Goal: Transaction & Acquisition: Purchase product/service

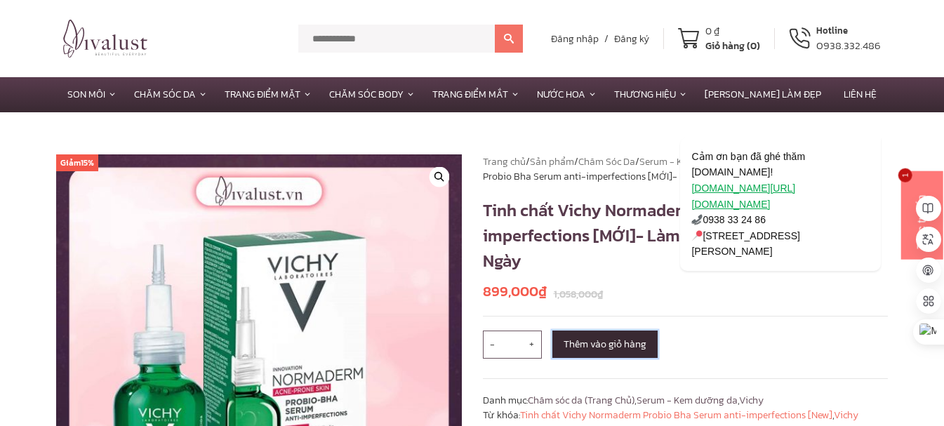
click at [595, 352] on button "Thêm vào giỏ hàng" at bounding box center [604, 344] width 105 height 27
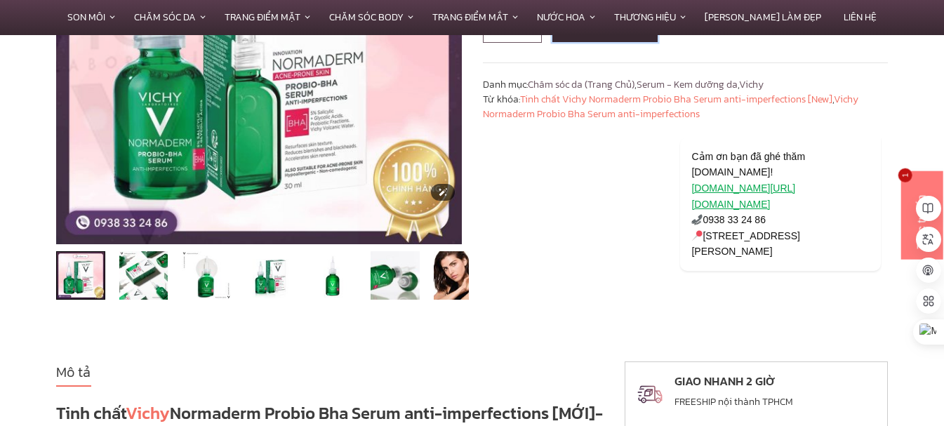
scroll to position [351, 0]
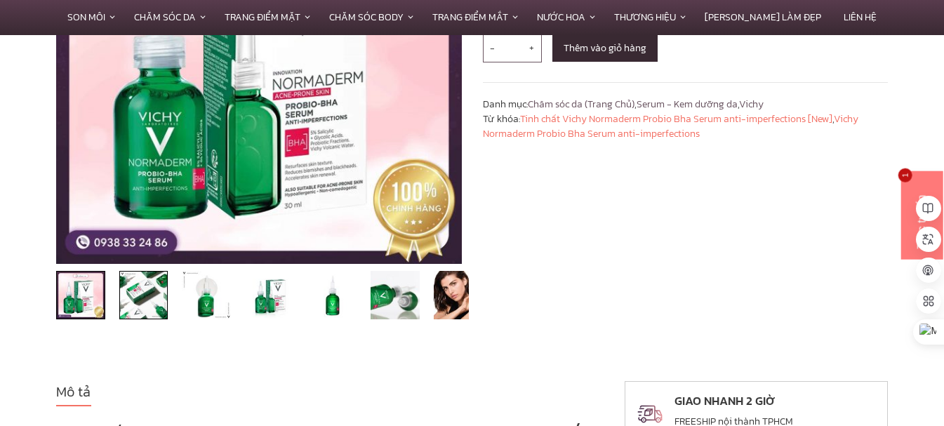
scroll to position [351, 0]
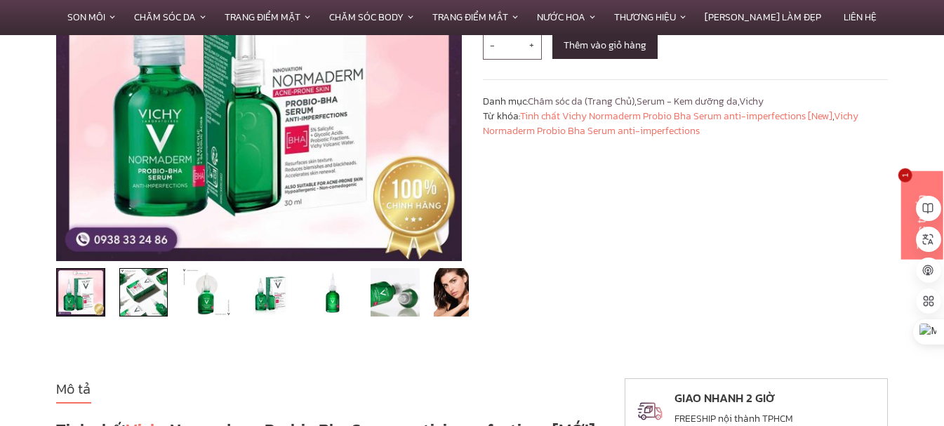
click at [164, 302] on img at bounding box center [143, 292] width 49 height 49
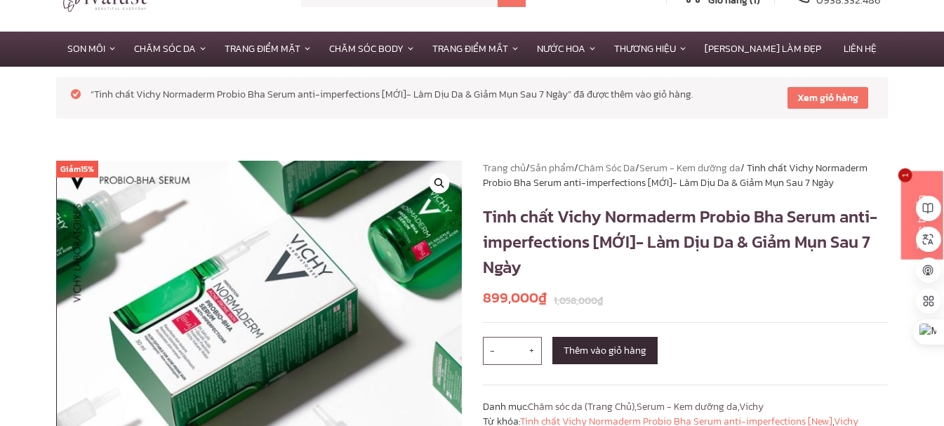
scroll to position [70, 0]
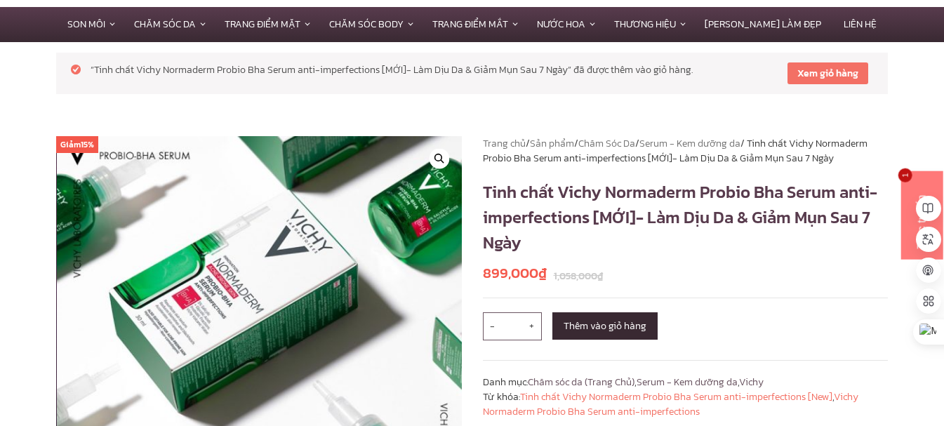
click at [515, 201] on h1 "Tinh chất Vichy Normaderm Probio Bha Serum anti-imperfections [MỚI]- Làm Dịu Da…" at bounding box center [686, 218] width 406 height 76
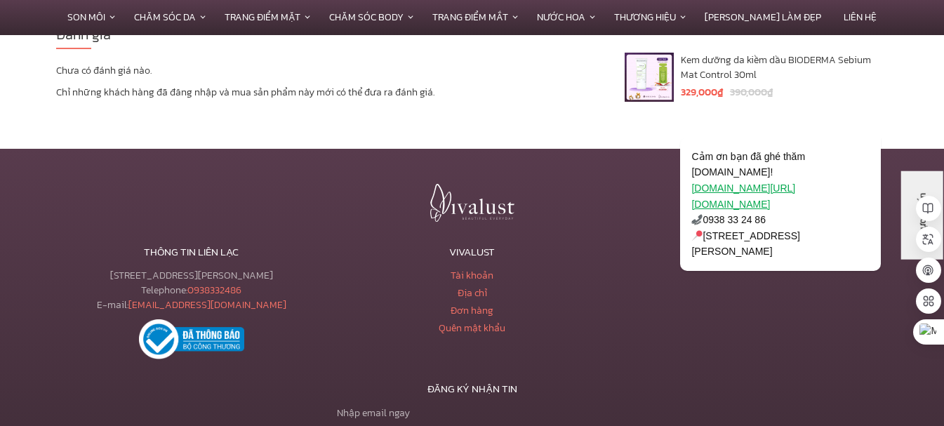
scroll to position [4598, 0]
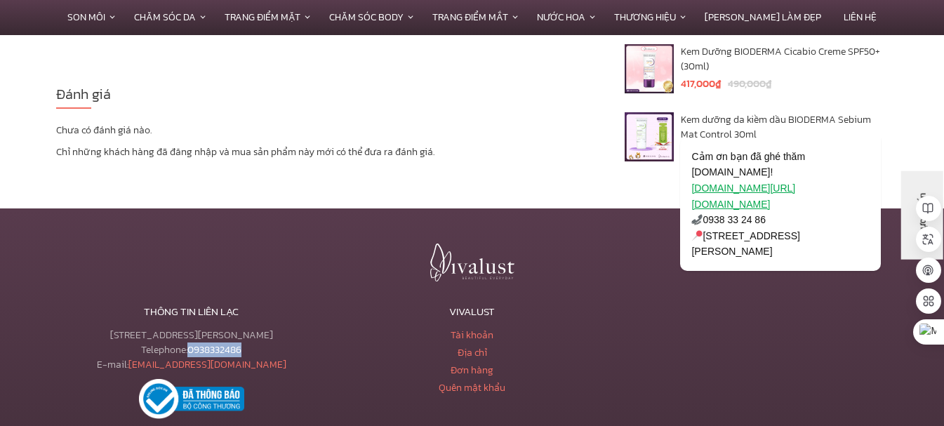
drag, startPoint x: 255, startPoint y: 352, endPoint x: 189, endPoint y: 348, distance: 66.8
click at [189, 348] on div "[STREET_ADDRESS][PERSON_NAME] Telephone: [PHONE_NUMBER] E-mail: [EMAIL_ADDRESS]…" at bounding box center [191, 350] width 270 height 44
copy link "0938332486"
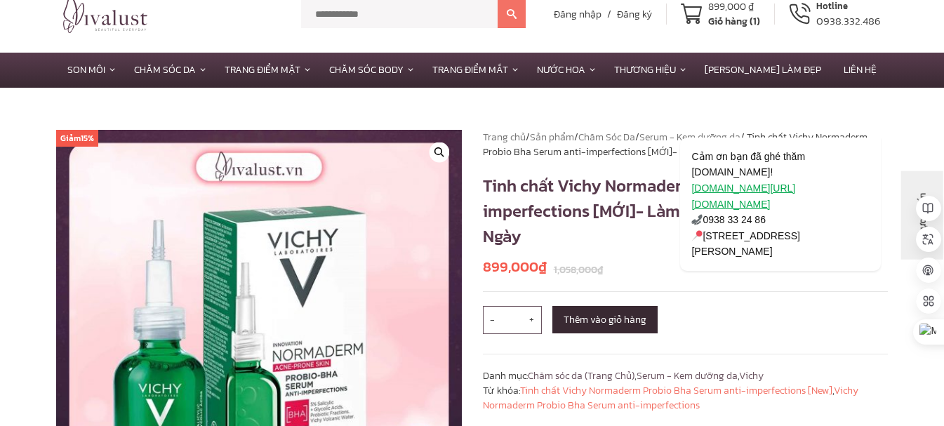
scroll to position [0, 0]
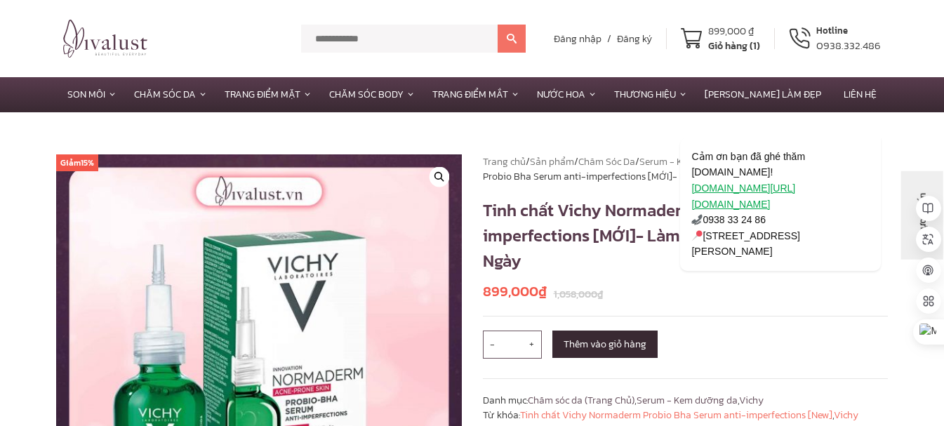
click at [6, 253] on section "Giảm 15% 🔍 Trang chủ / Sản phẩm / Chăm Sóc Da / Serum - Kem dưỡng da / Tinh chấ…" at bounding box center [472, 394] width 944 height 565
